Goal: Task Accomplishment & Management: Complete application form

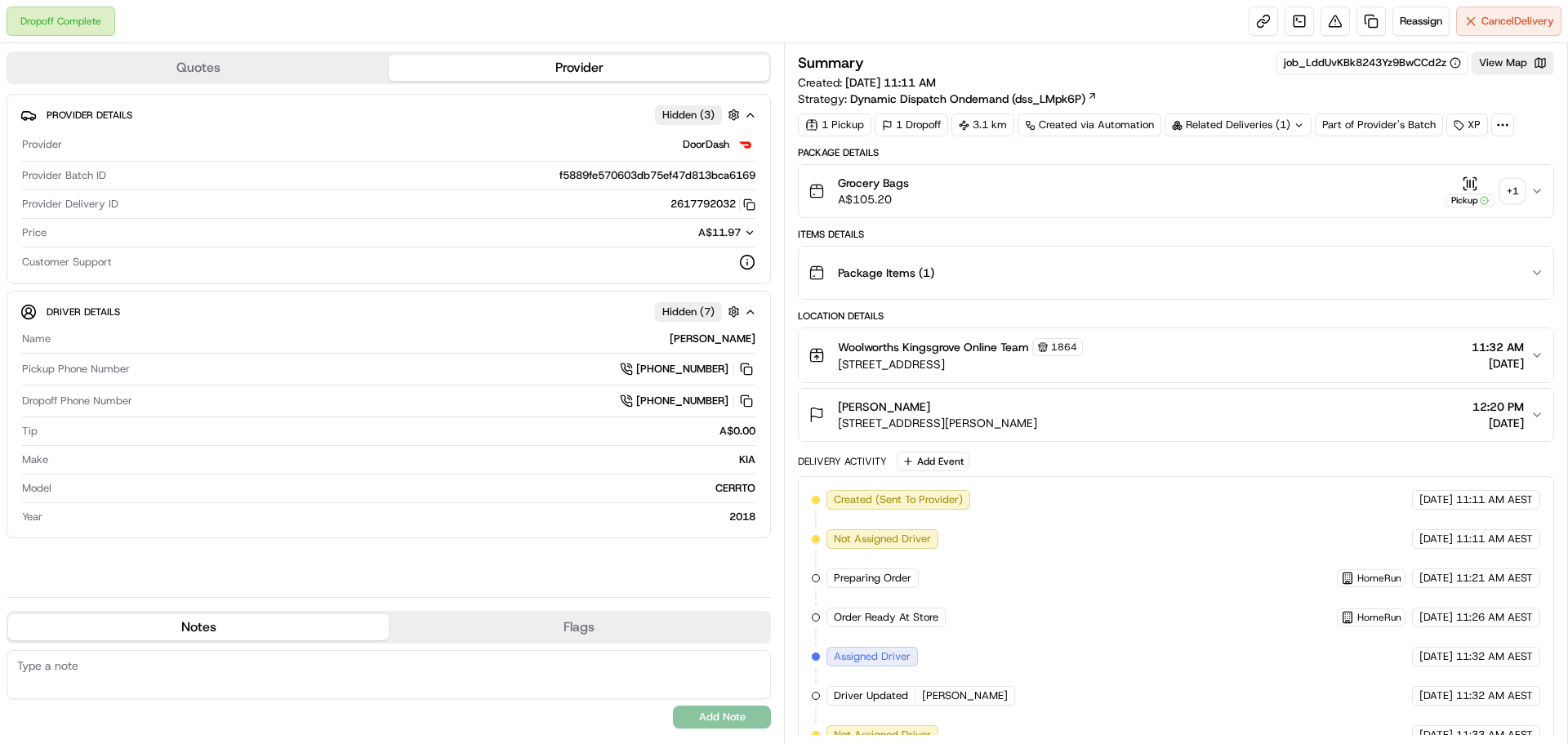
click at [1509, 184] on div "+ 1" at bounding box center [1512, 191] width 23 height 23
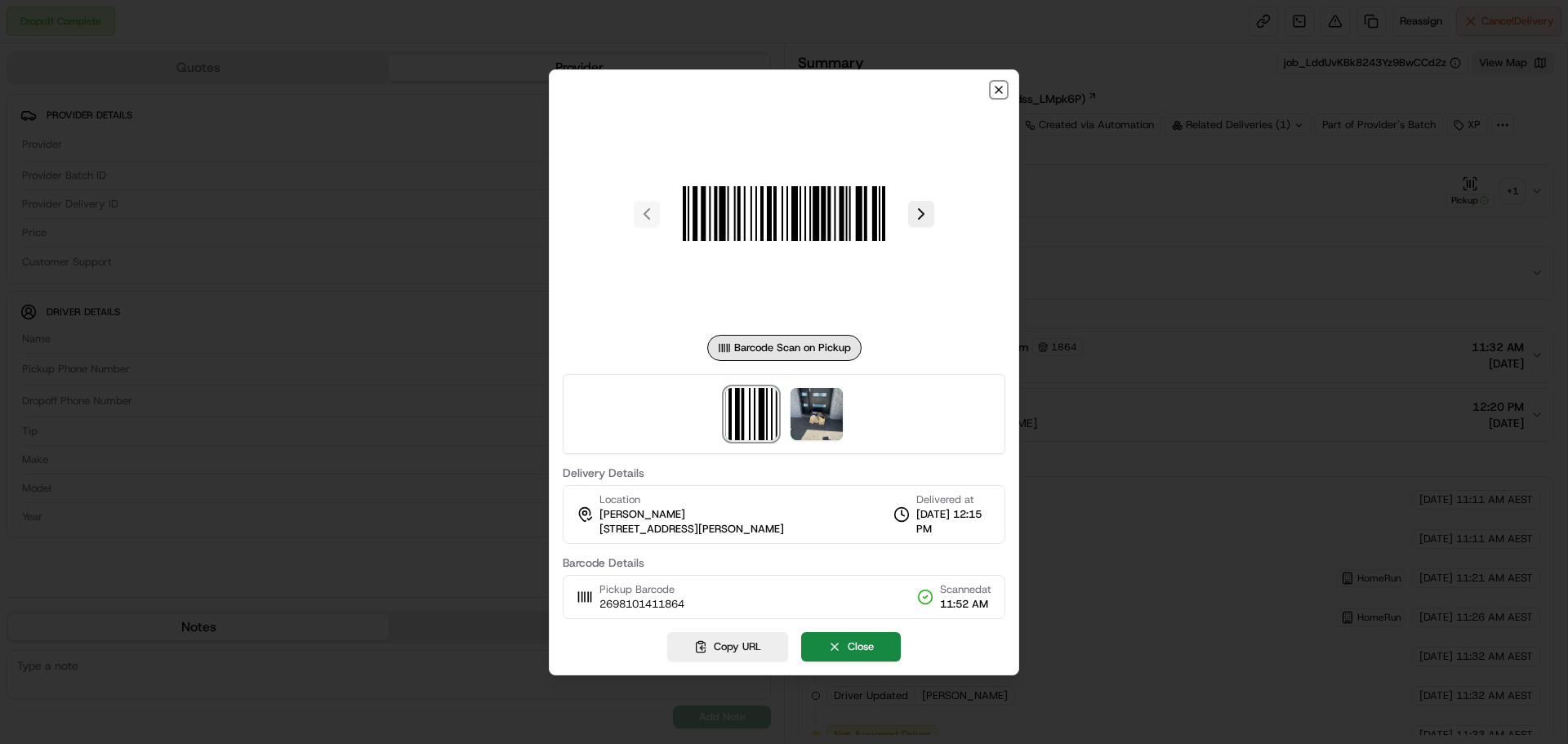
click at [1000, 86] on icon "button" at bounding box center [999, 89] width 13 height 13
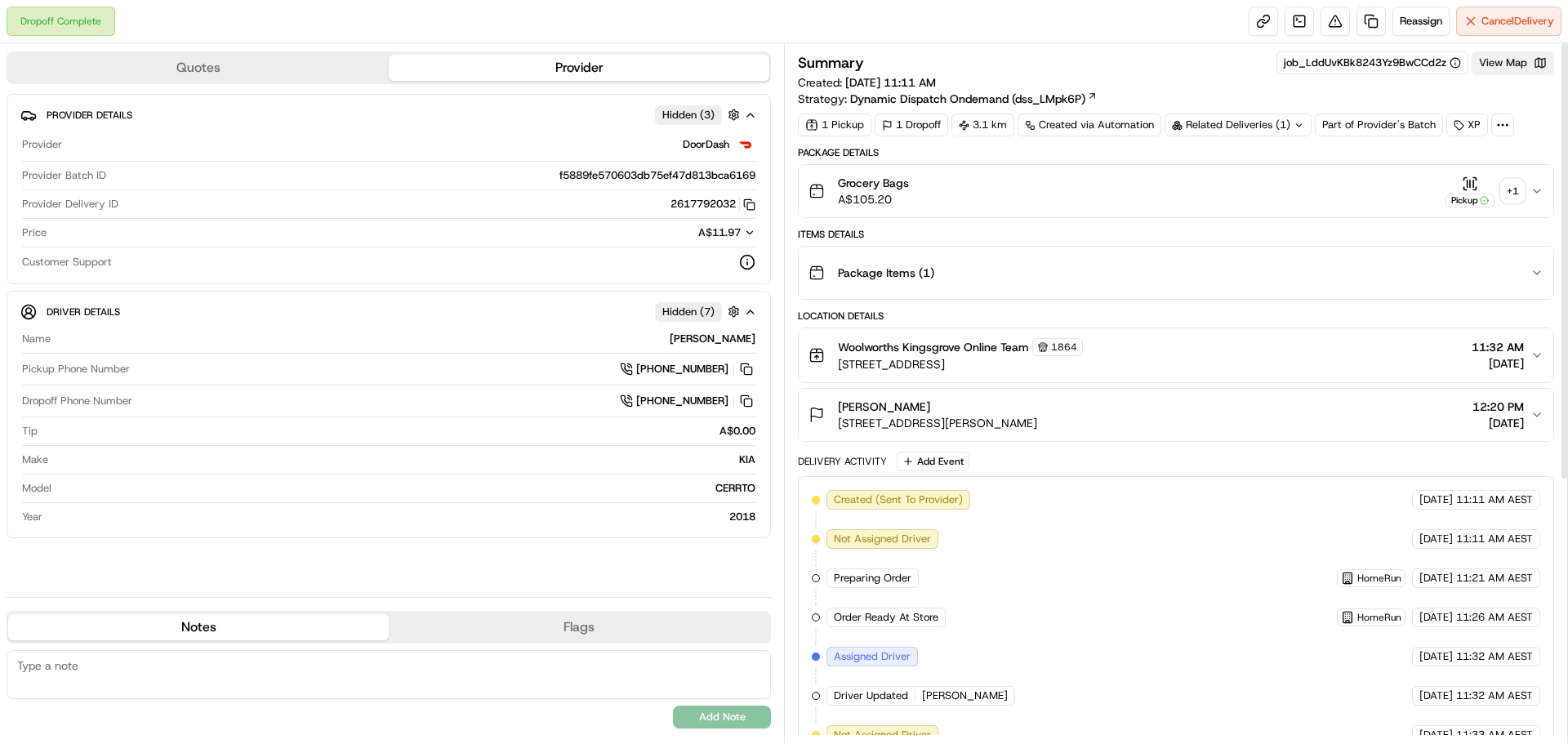
click at [1503, 62] on button "View Map" at bounding box center [1513, 62] width 82 height 23
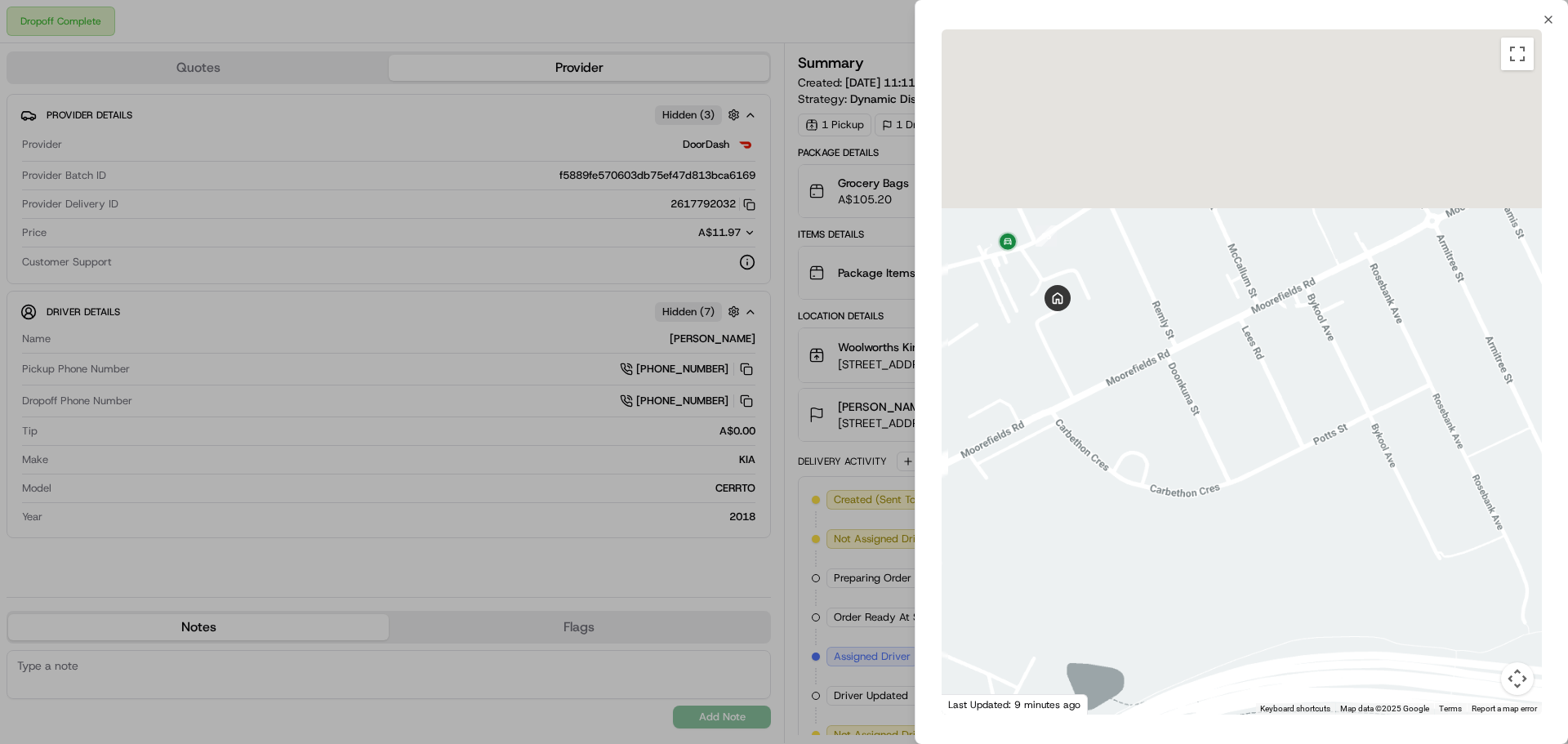
drag, startPoint x: 988, startPoint y: 256, endPoint x: 1126, endPoint y: 557, distance: 331.1
click at [1126, 557] on div at bounding box center [1242, 372] width 600 height 685
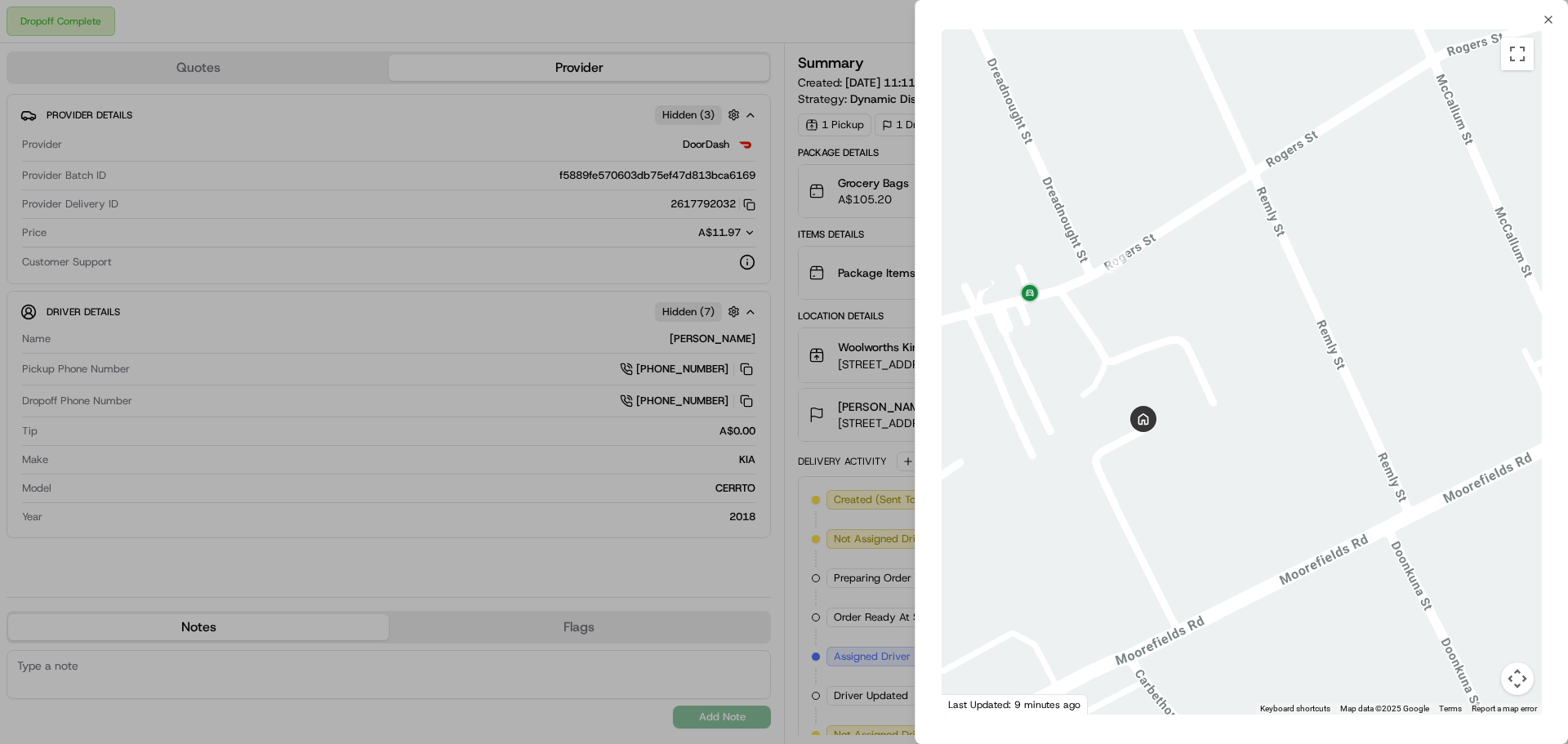
drag, startPoint x: 1066, startPoint y: 420, endPoint x: 1148, endPoint y: 573, distance: 173.6
click at [1148, 573] on div at bounding box center [1242, 372] width 600 height 685
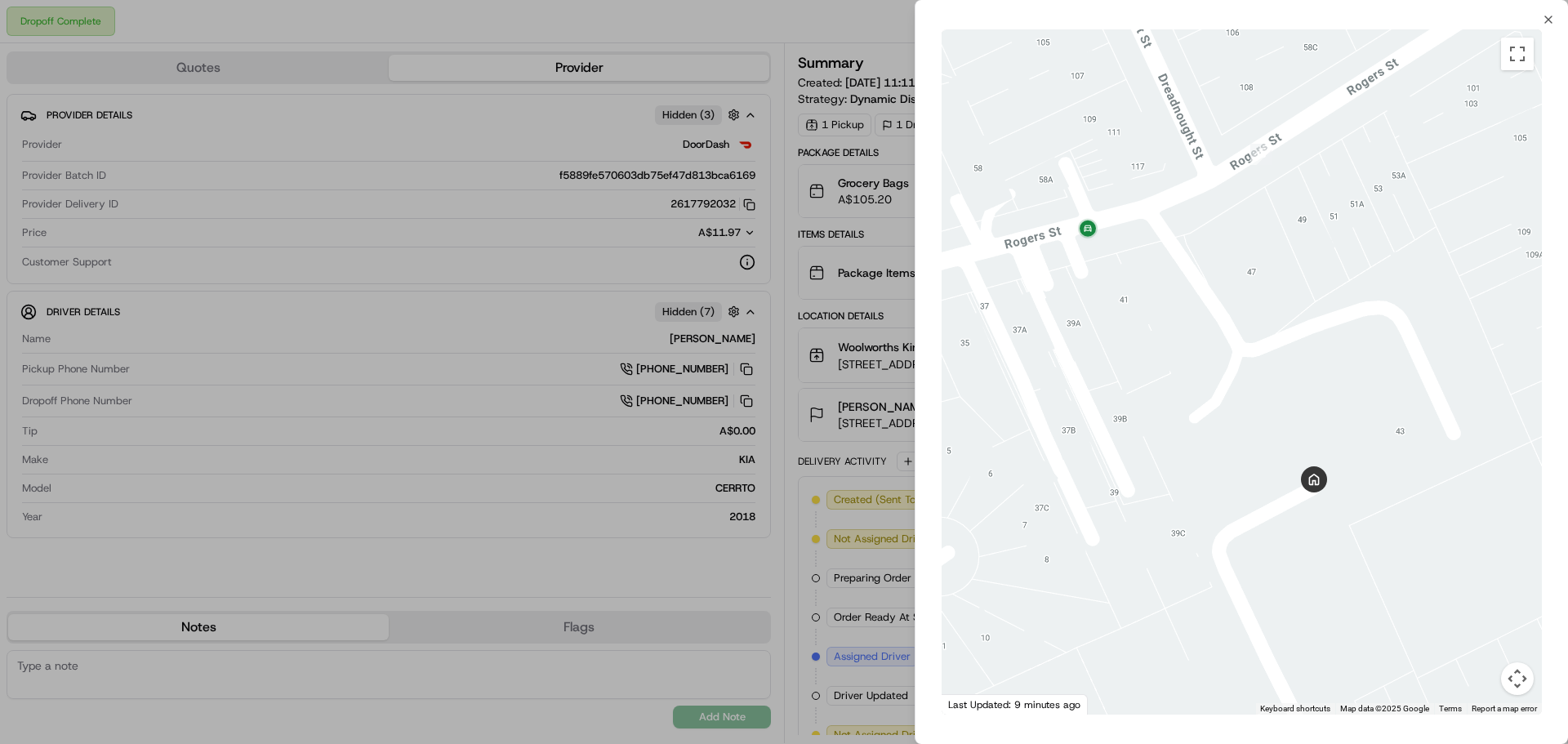
click at [768, 25] on div at bounding box center [784, 372] width 1568 height 744
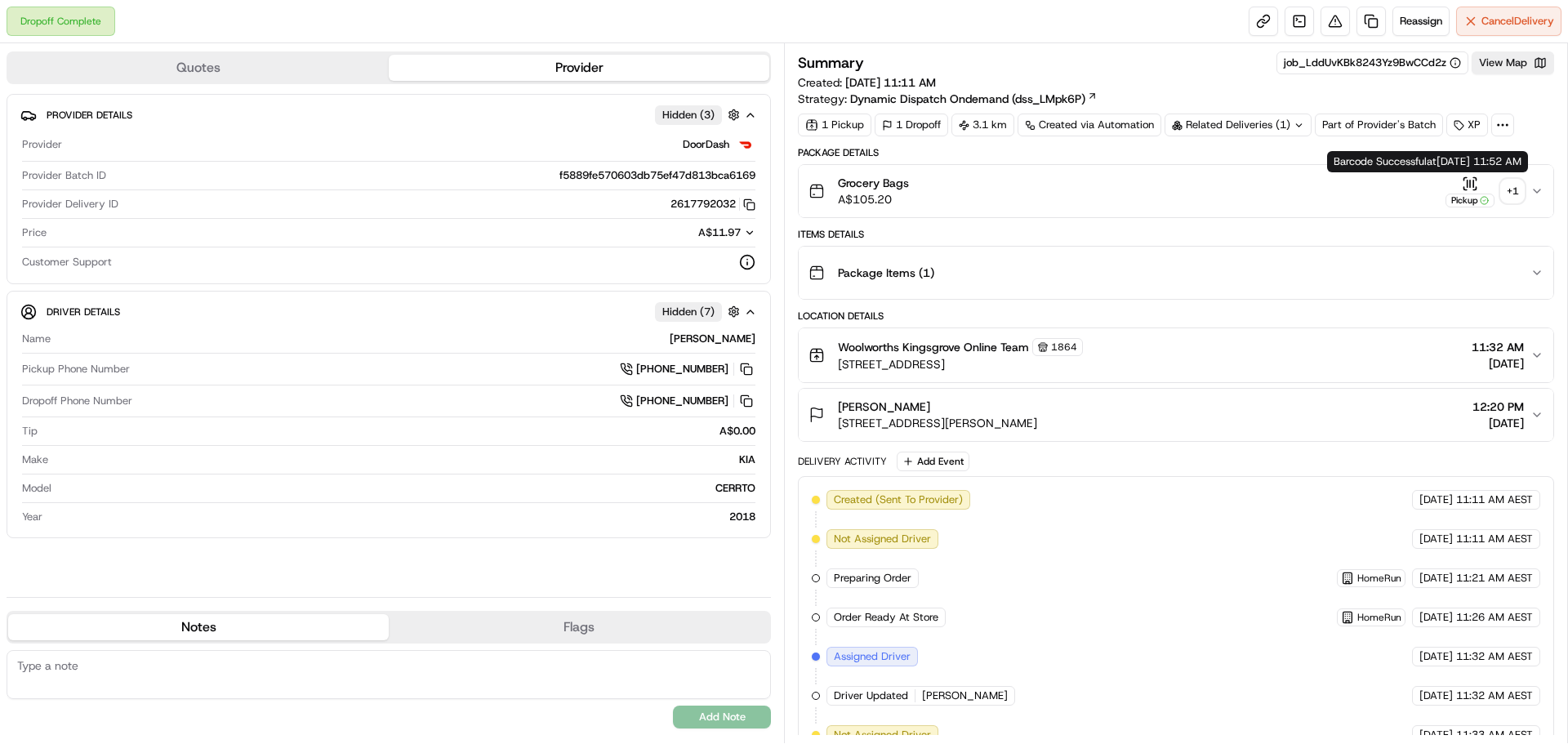
click at [1507, 191] on div "+ 1" at bounding box center [1512, 191] width 23 height 23
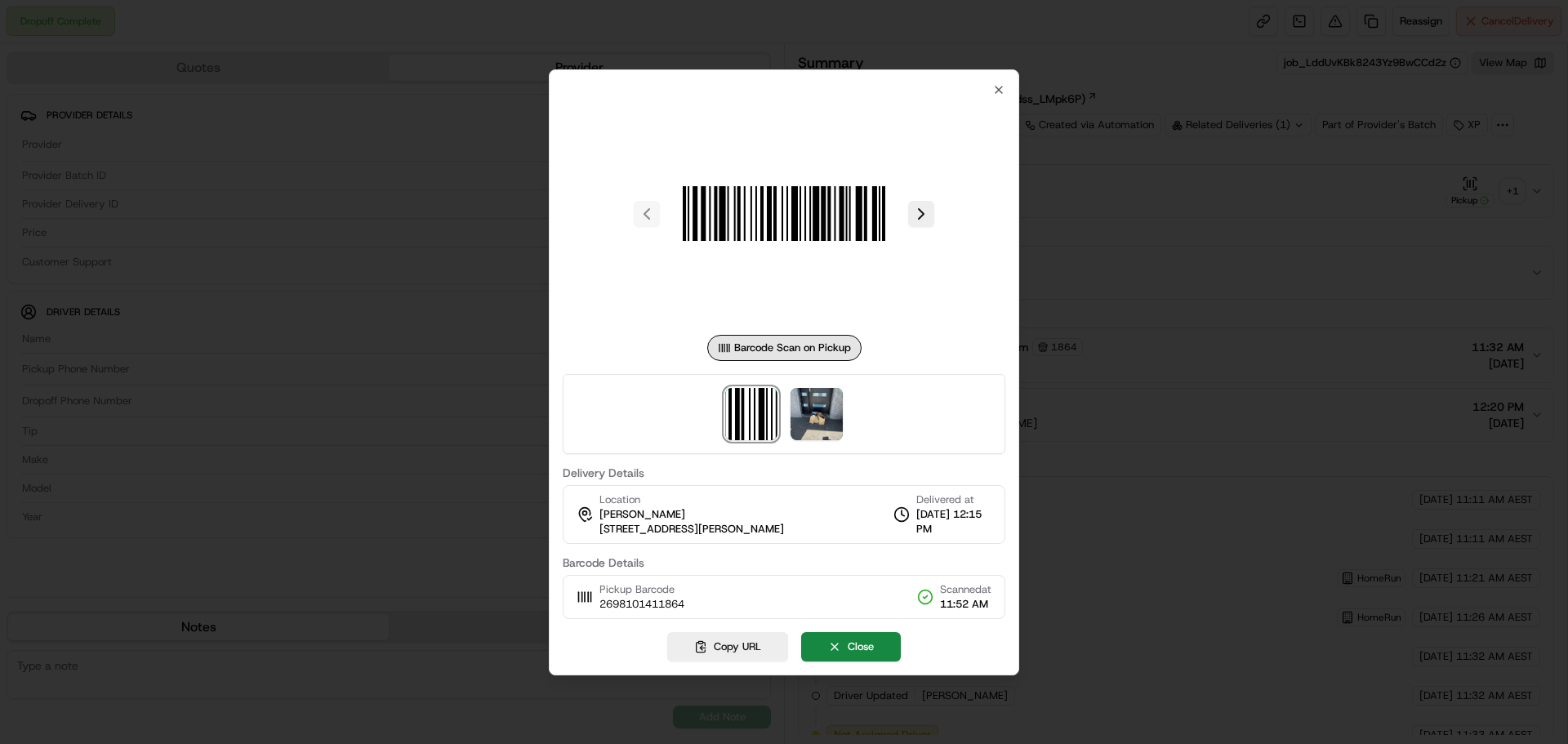
click at [826, 448] on div at bounding box center [784, 414] width 443 height 80
click at [828, 429] on img at bounding box center [817, 414] width 52 height 52
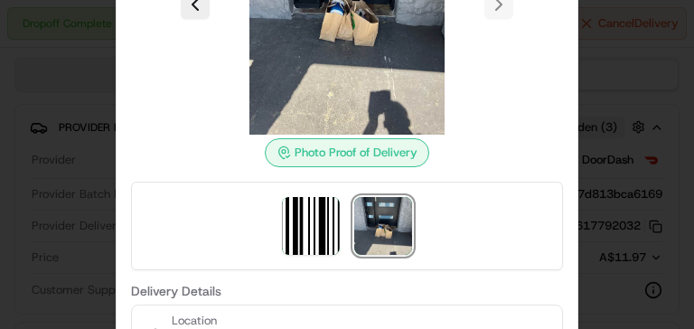
click at [585, 98] on div at bounding box center [347, 164] width 694 height 329
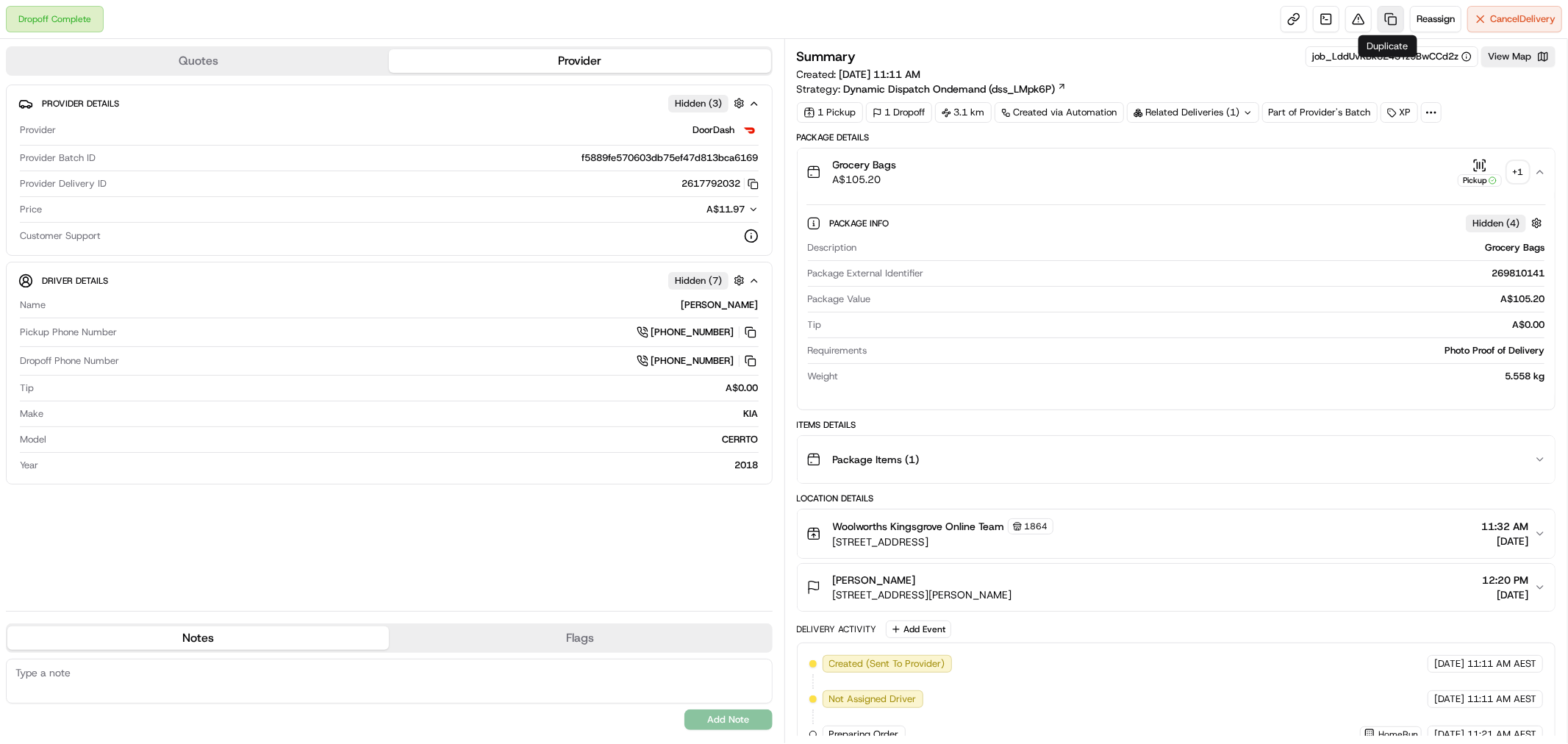
click at [1385, 16] on link at bounding box center [1391, 19] width 27 height 27
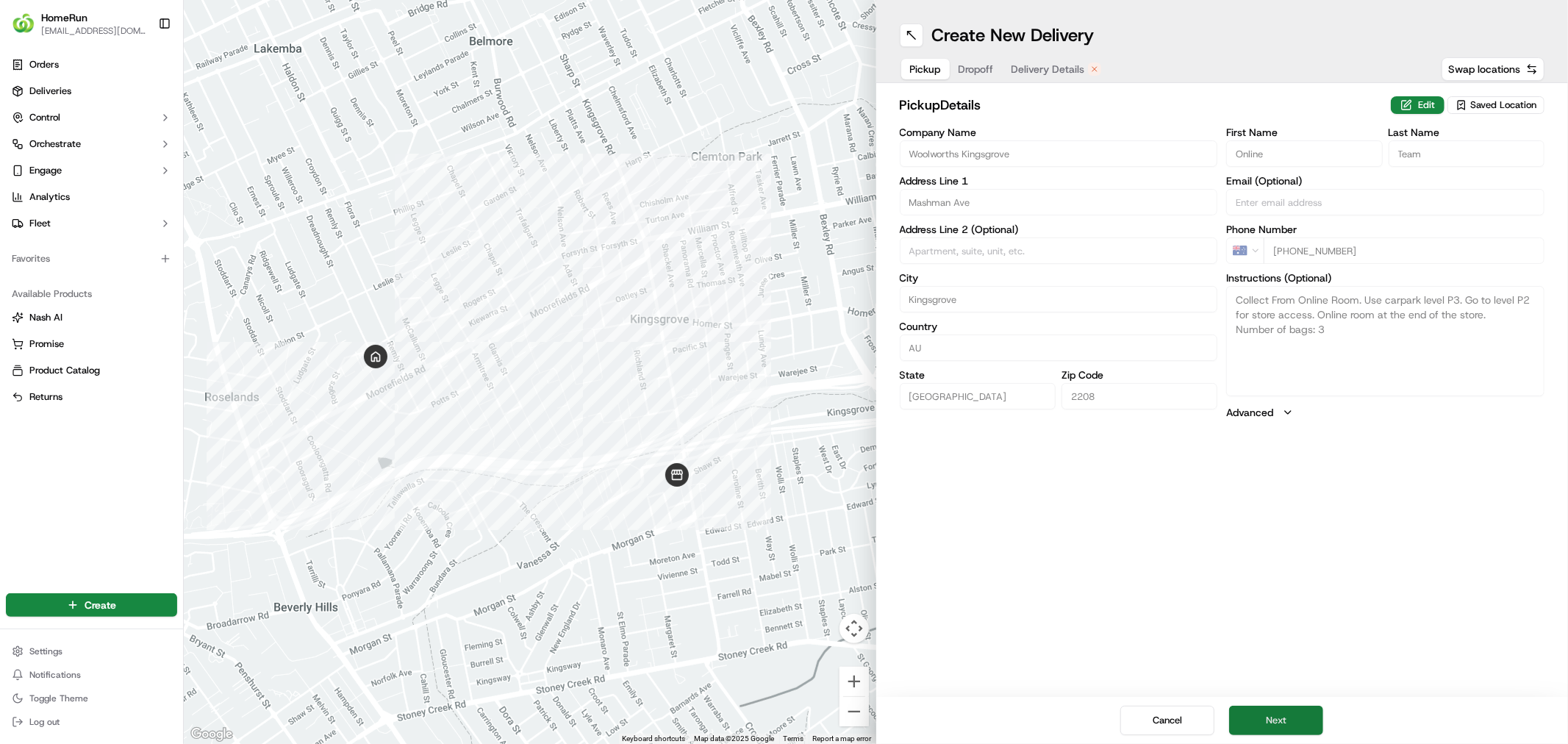
click at [1285, 668] on button "Next" at bounding box center [1276, 720] width 94 height 29
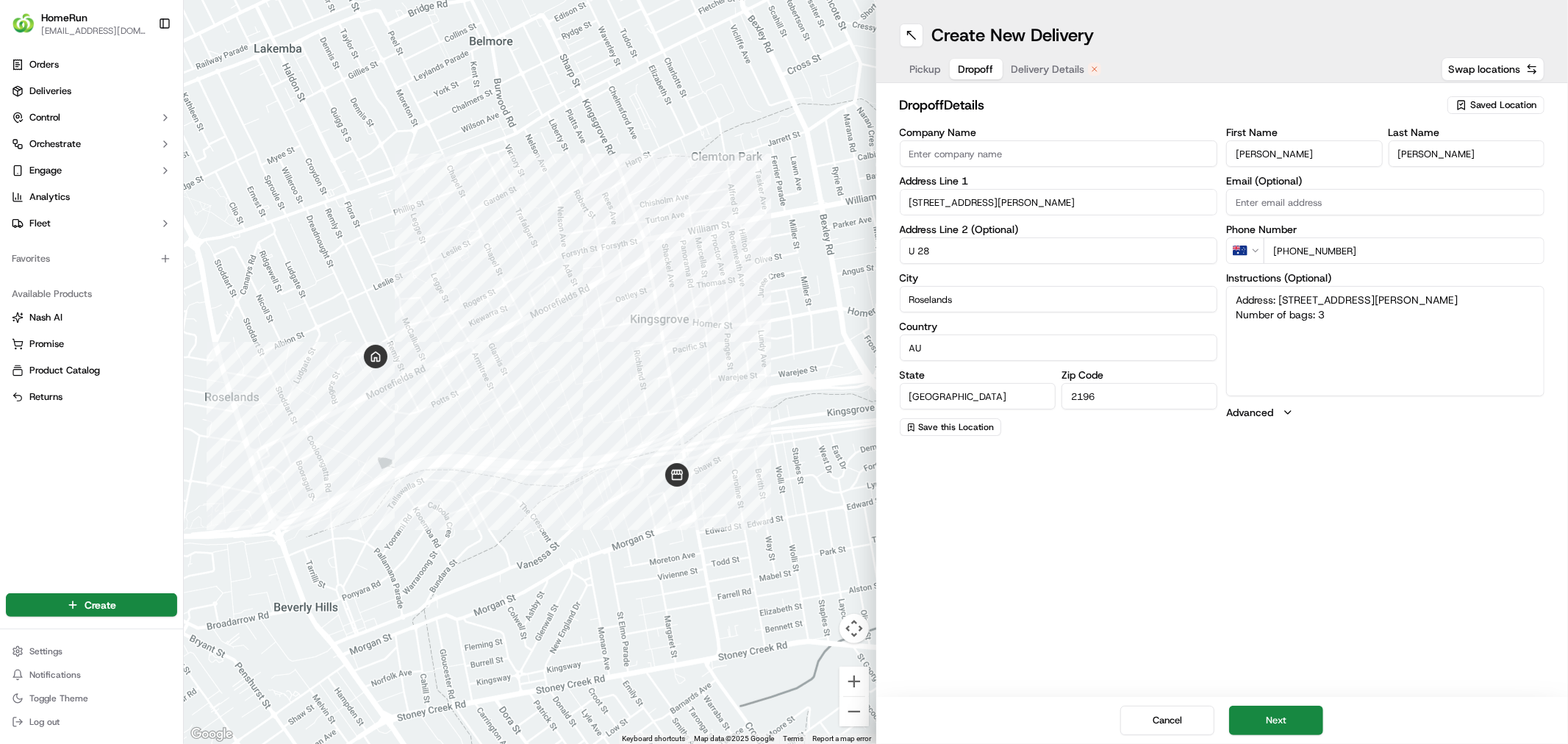
click at [920, 195] on input "[STREET_ADDRESS][PERSON_NAME]" at bounding box center [1058, 202] width 318 height 27
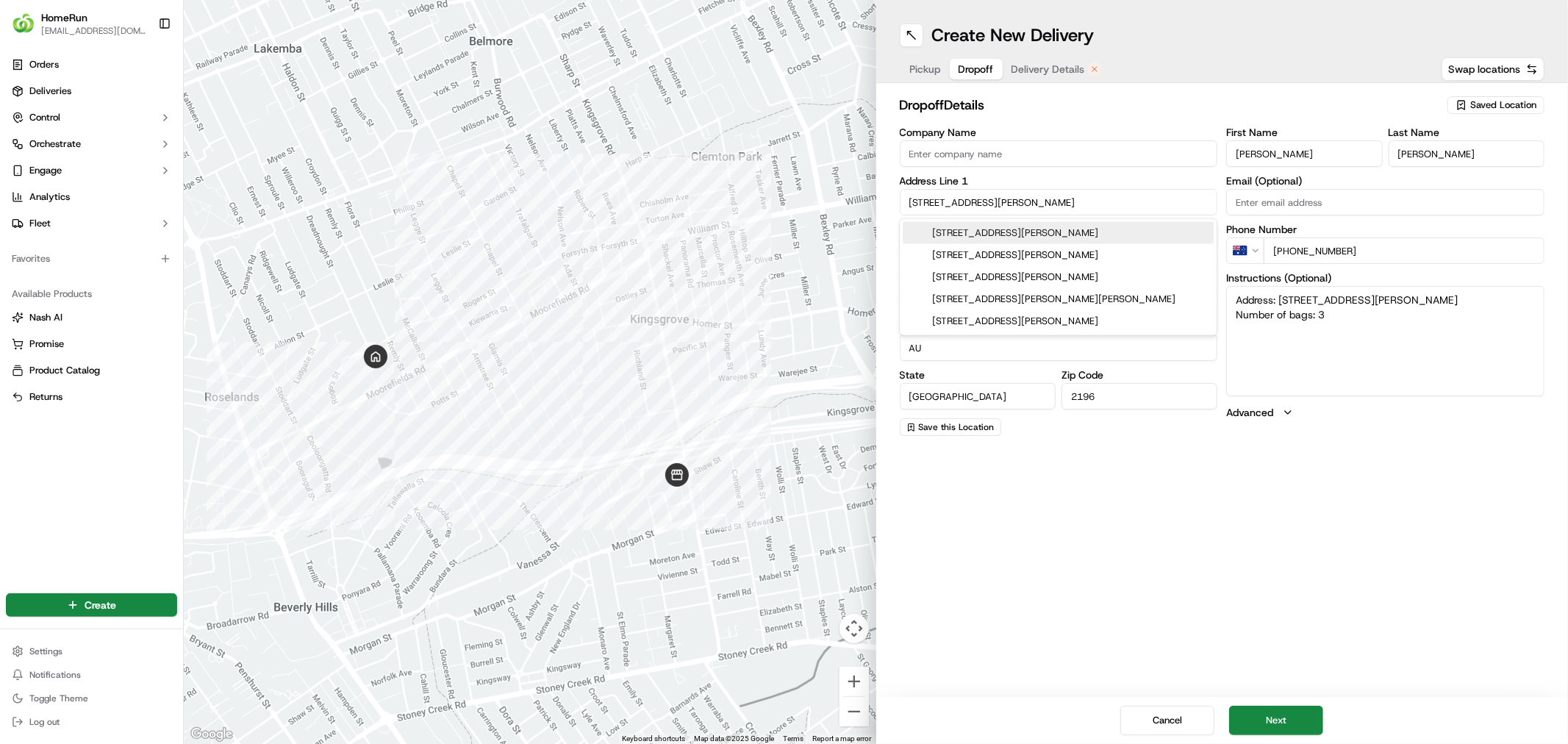
type input "41- [PERSON_NAME] St"
type textarea "Address: [STREET_ADDRESS][PERSON_NAME] Number of bags: 3"
click at [957, 232] on div "[STREET_ADDRESS][PERSON_NAME]" at bounding box center [1058, 233] width 311 height 22
type input "[STREET_ADDRESS][PERSON_NAME]"
type input "[GEOGRAPHIC_DATA]"
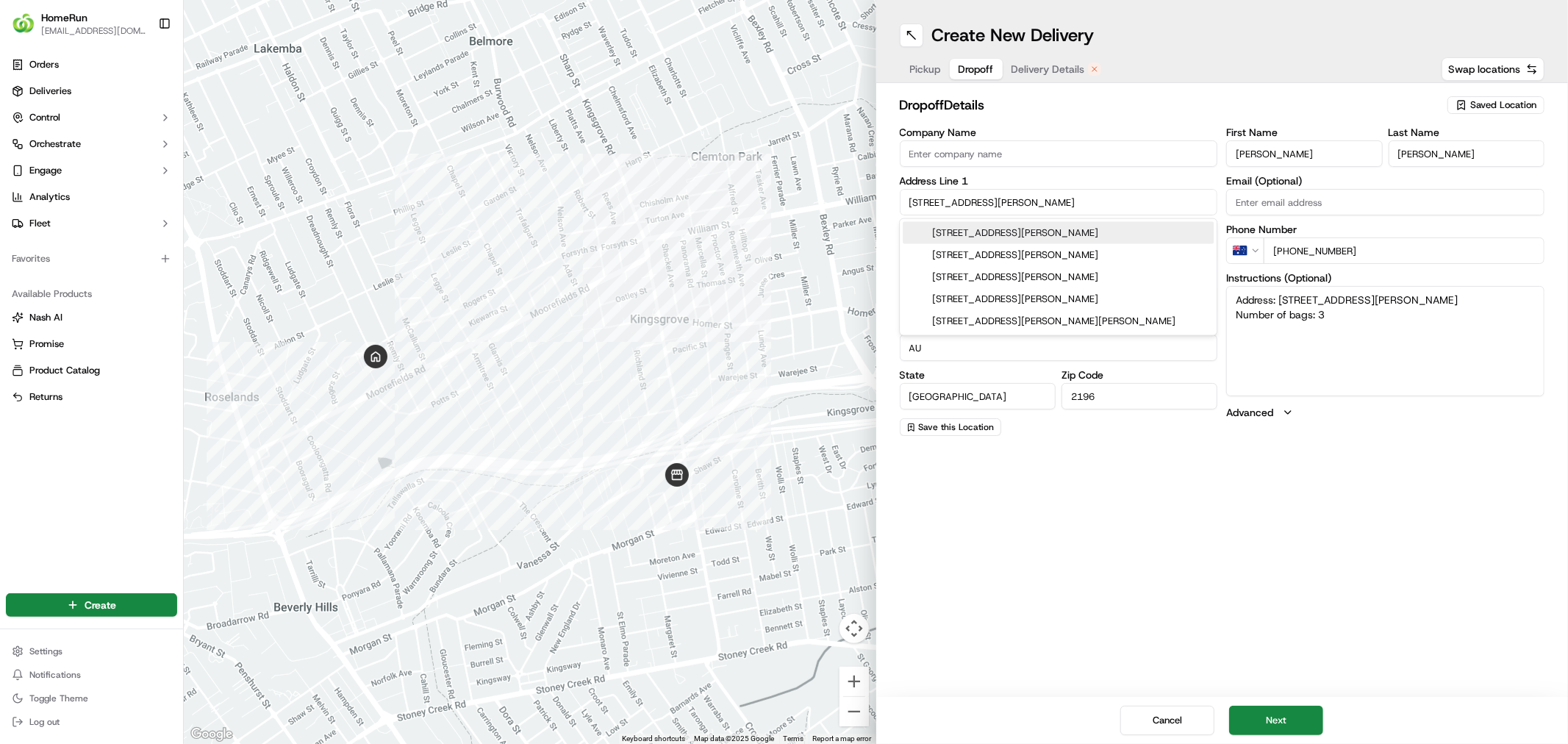
type textarea "Address: [STREET_ADDRESS][PERSON_NAME] Number of bags: 3"
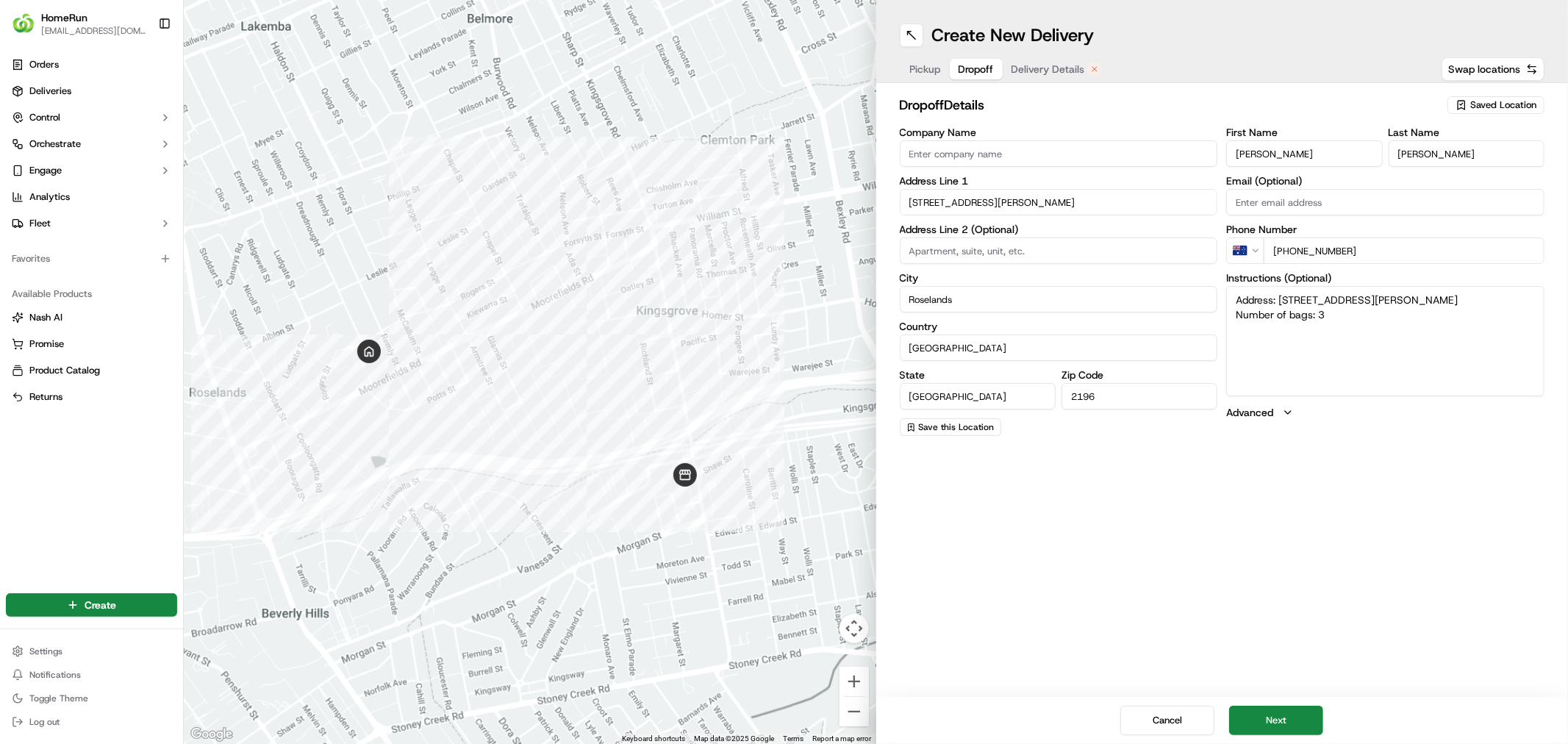
type input "[STREET_ADDRESS][PERSON_NAME]"
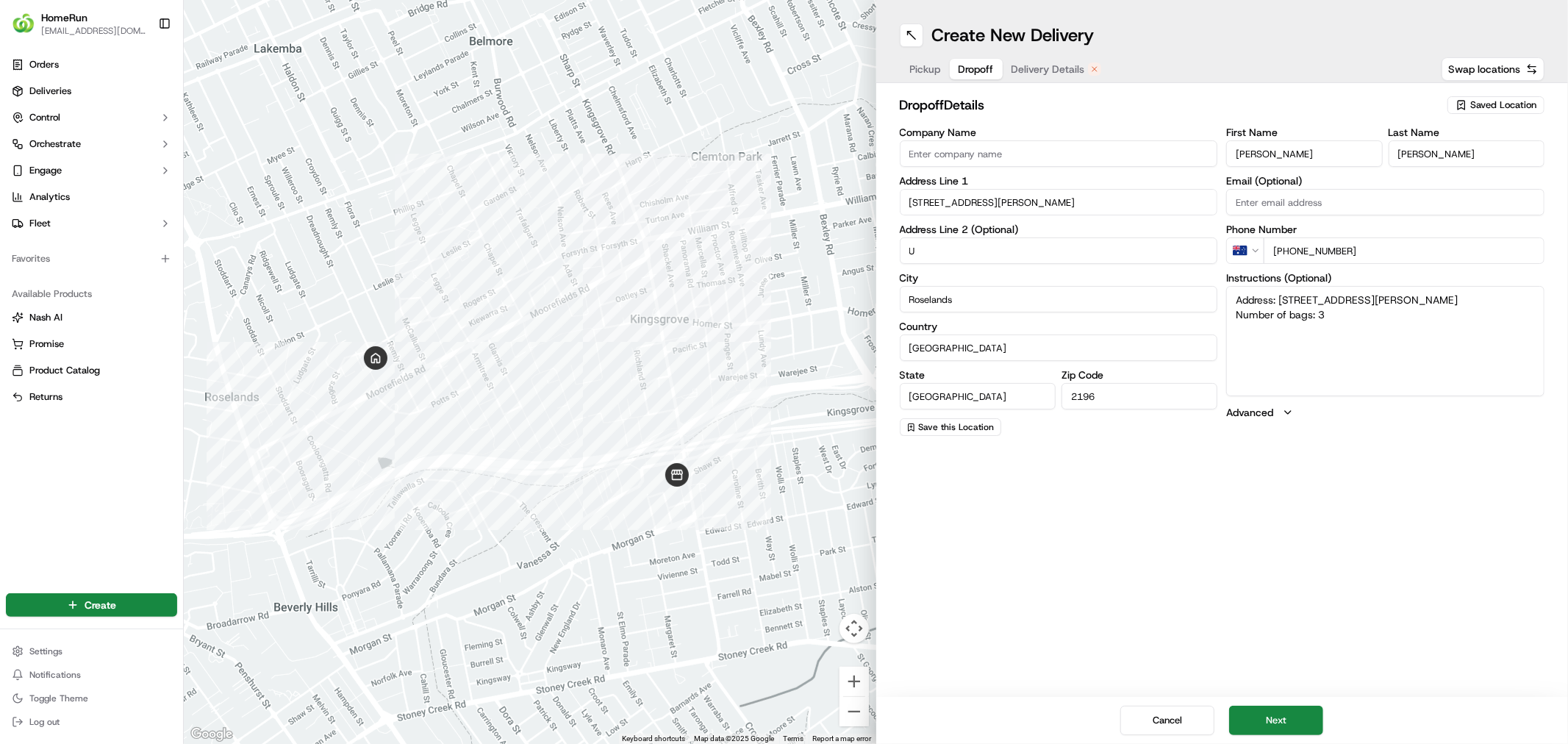
type input "U"
type textarea "Address: [STREET_ADDRESS][PERSON_NAME] Number of bags: 3"
type input "Unit 28"
click at [1297, 668] on button "Next" at bounding box center [1276, 720] width 94 height 29
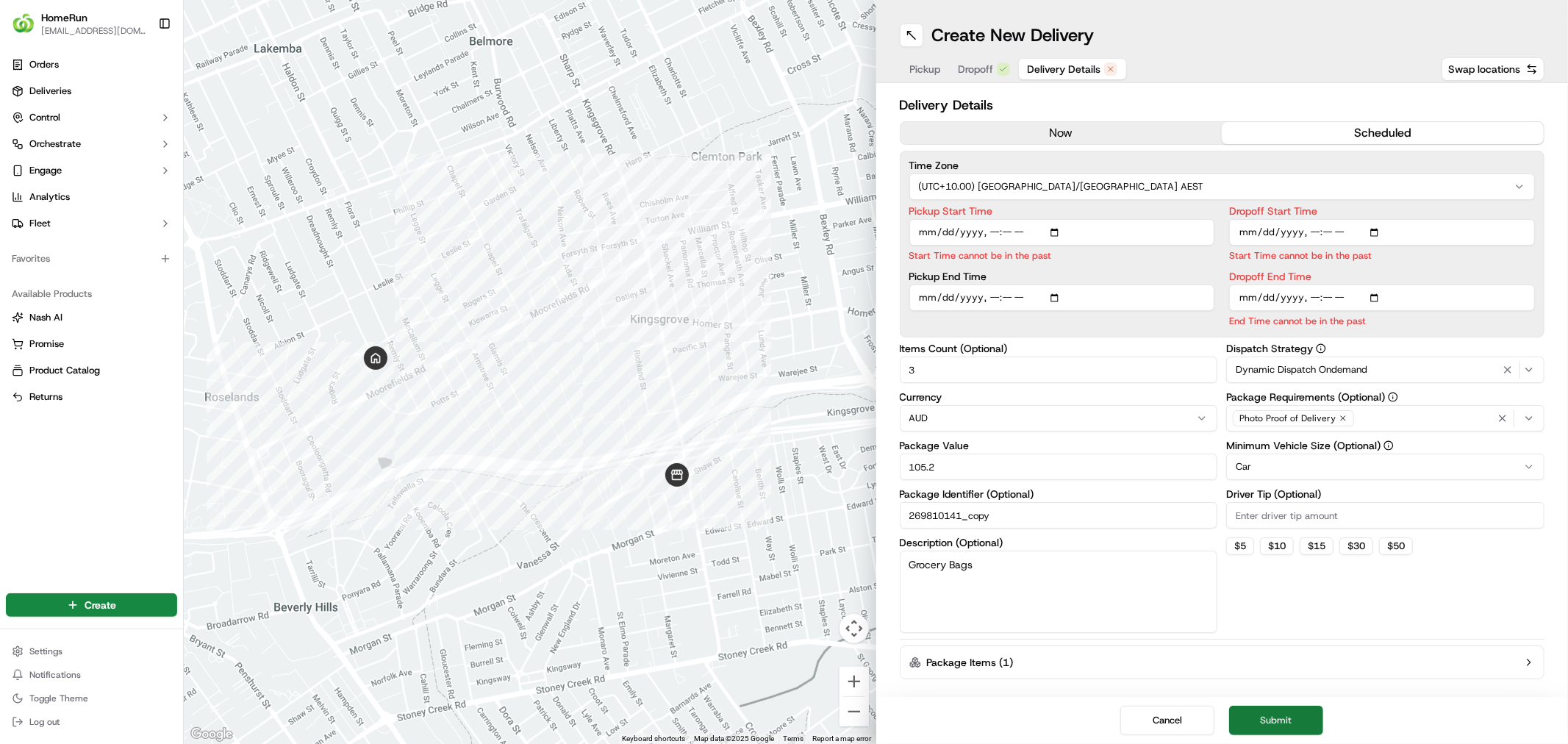
click at [1297, 668] on button "Submit" at bounding box center [1276, 720] width 94 height 29
click at [1051, 298] on input "Pickup End Time" at bounding box center [1062, 298] width 306 height 27
type input "[DATE]T12:29"
